Goal: Transaction & Acquisition: Purchase product/service

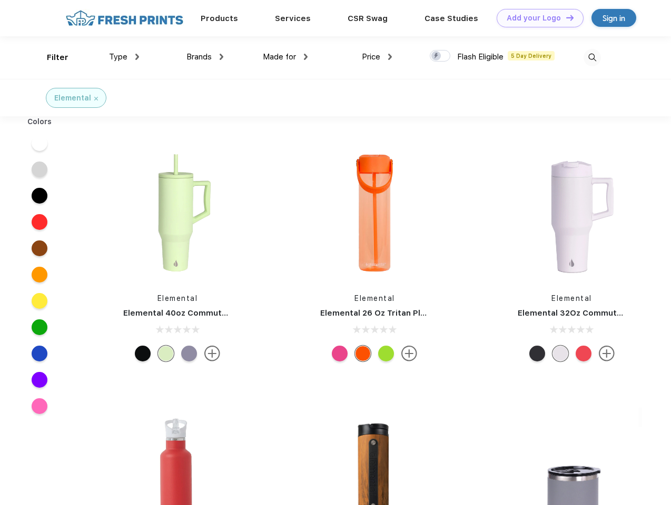
click at [536, 18] on link "Add your Logo Design Tool" at bounding box center [539, 18] width 87 height 18
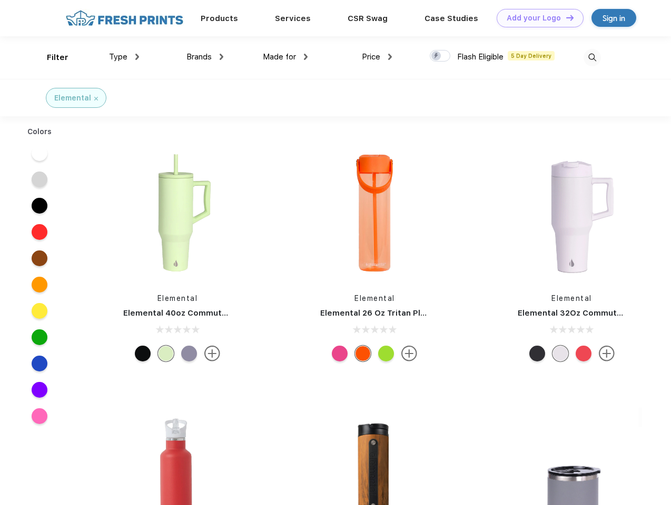
click at [0, 0] on div "Design Tool" at bounding box center [0, 0] width 0 height 0
click at [565, 17] on link "Add your Logo Design Tool" at bounding box center [539, 18] width 87 height 18
click at [51, 57] on div "Filter" at bounding box center [58, 58] width 22 height 12
click at [124, 57] on span "Type" at bounding box center [118, 56] width 18 height 9
click at [205, 57] on span "Brands" at bounding box center [198, 56] width 25 height 9
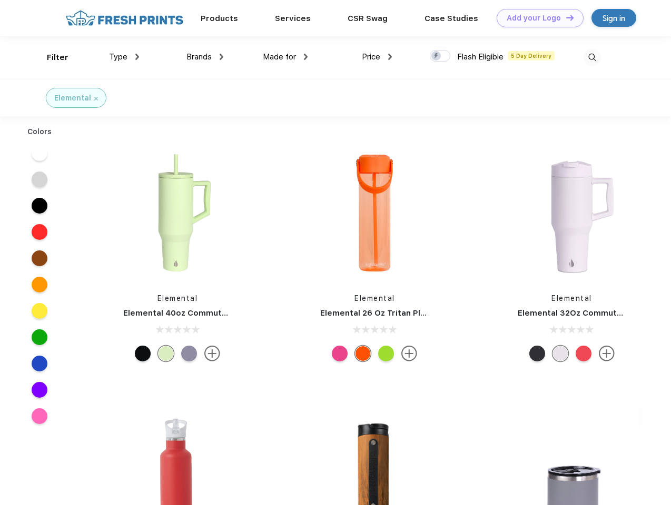
click at [285, 57] on span "Made for" at bounding box center [279, 56] width 33 height 9
click at [377, 57] on span "Price" at bounding box center [371, 56] width 18 height 9
click at [440, 56] on div at bounding box center [440, 56] width 21 height 12
click at [436, 56] on input "checkbox" at bounding box center [433, 52] width 7 height 7
click at [592, 57] on img at bounding box center [591, 57] width 17 height 17
